Goal: Find specific page/section: Find specific page/section

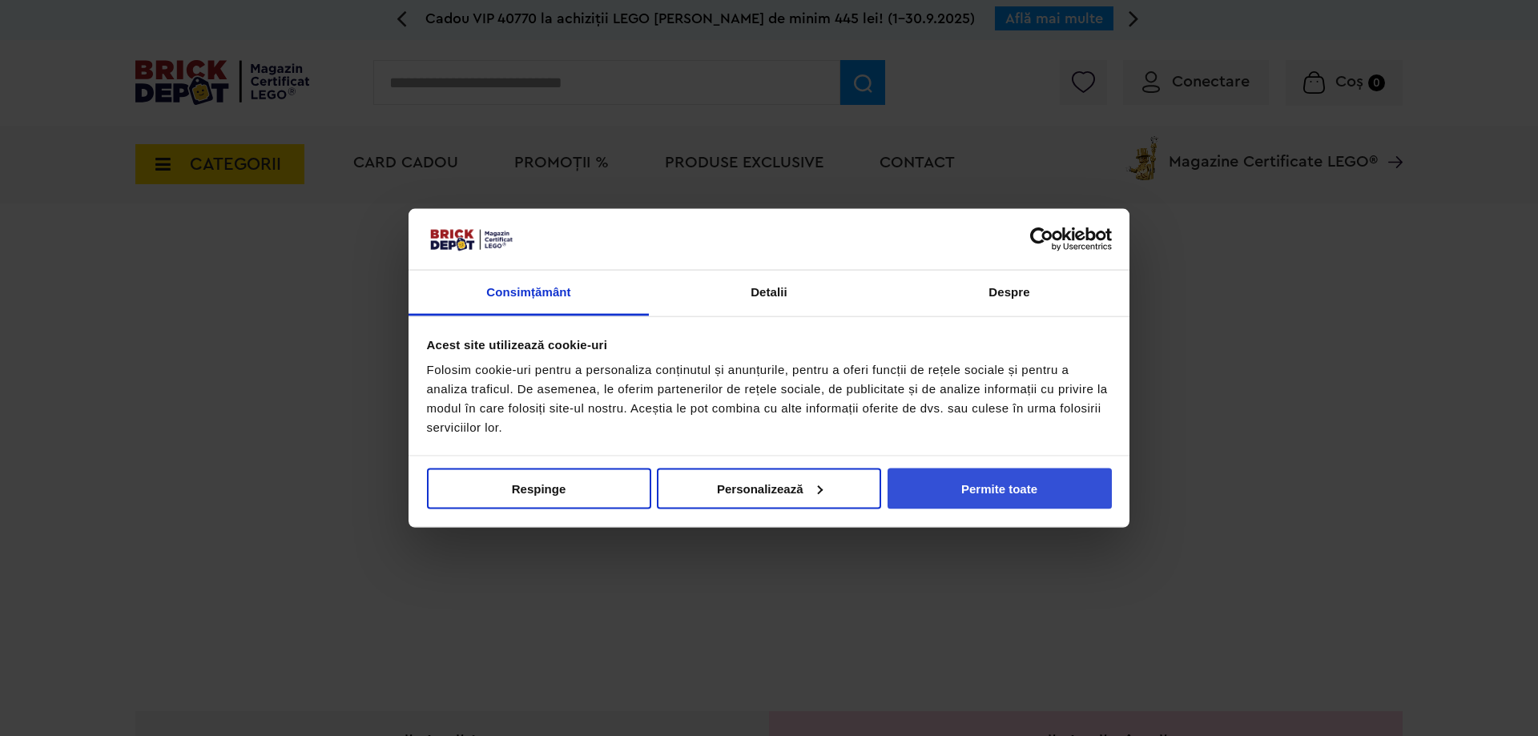
click at [1021, 490] on button "Permite toate" at bounding box center [1000, 488] width 224 height 41
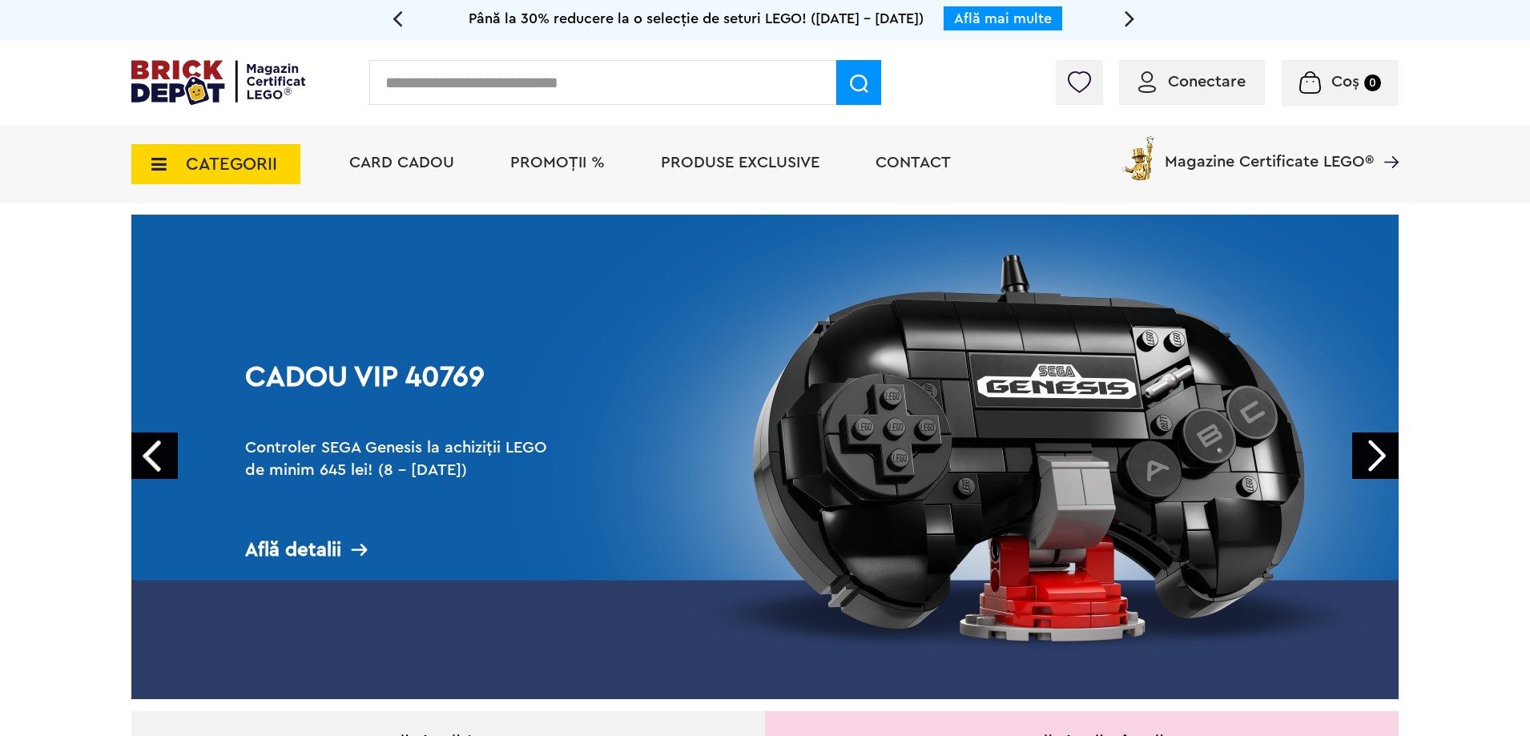
click at [1314, 164] on span "Magazine Certificate LEGO®" at bounding box center [1269, 151] width 209 height 37
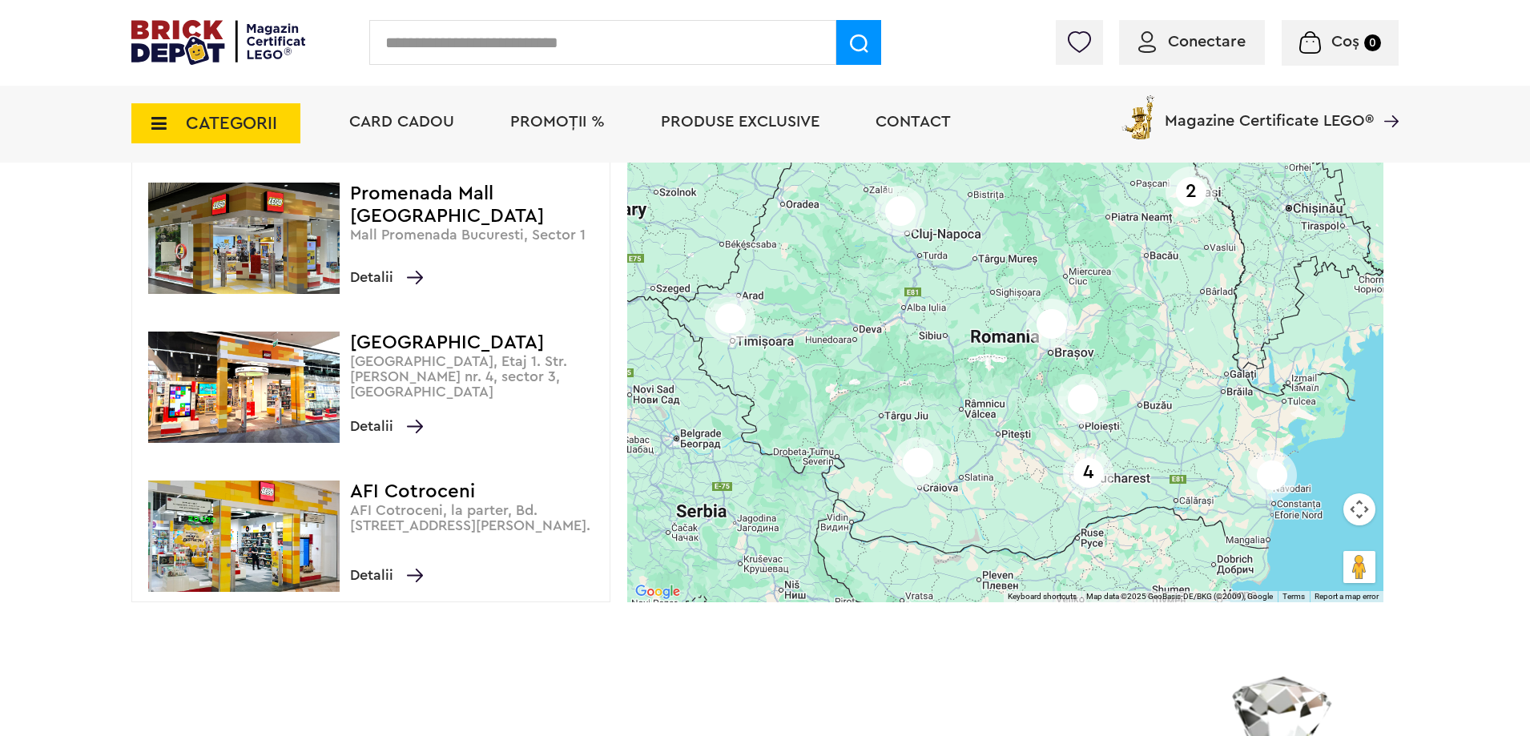
scroll to position [401, 0]
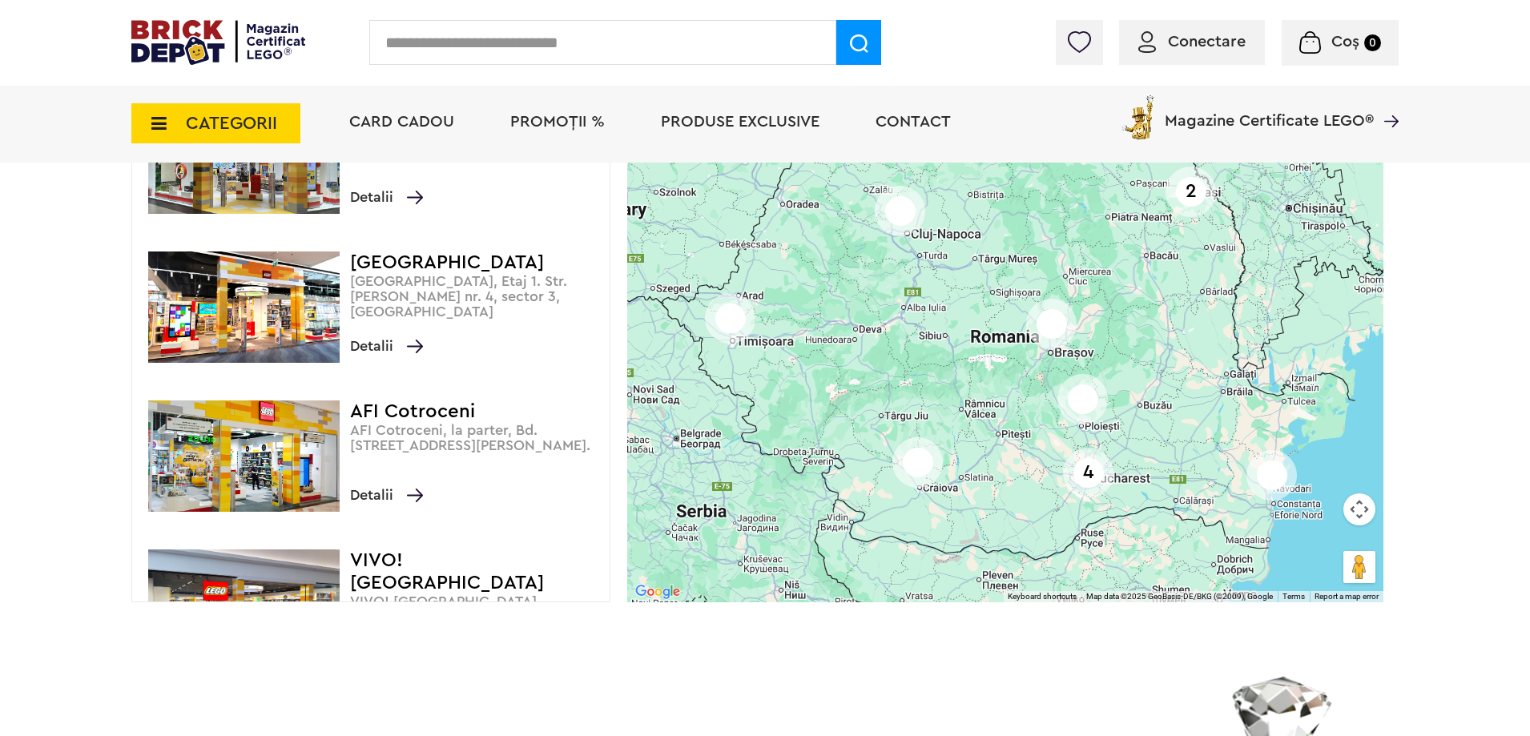
click at [279, 451] on img at bounding box center [243, 456] width 191 height 111
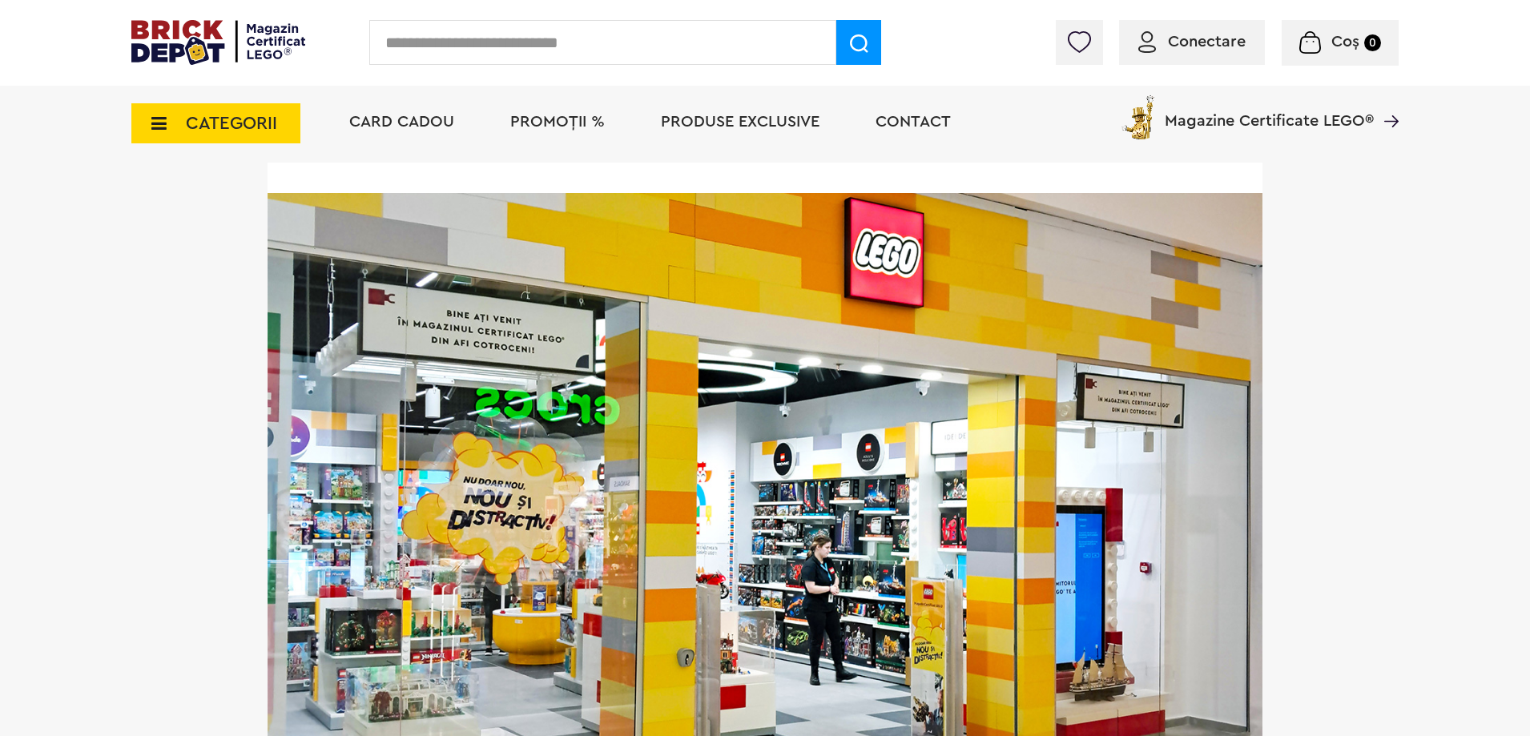
scroll to position [961, 0]
